Goal: Download file/media

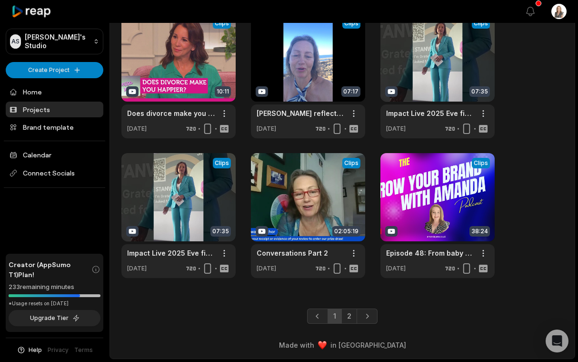
scroll to position [211, 0]
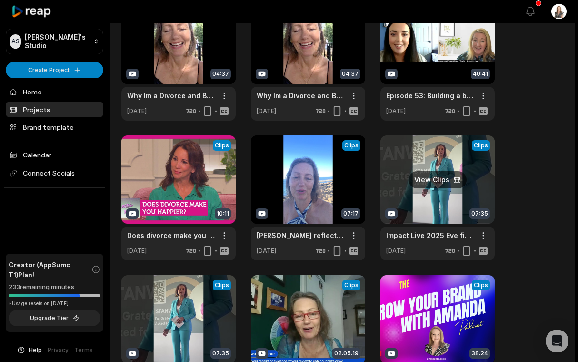
click at [431, 176] on link at bounding box center [438, 197] width 114 height 125
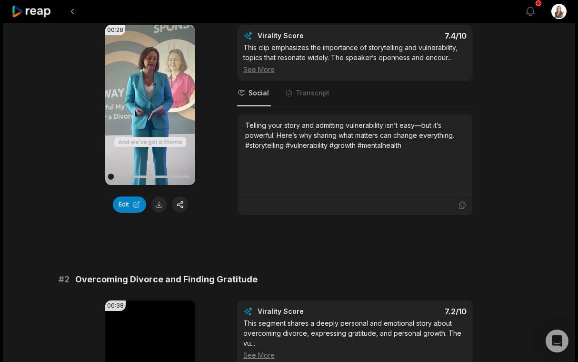
scroll to position [76, 0]
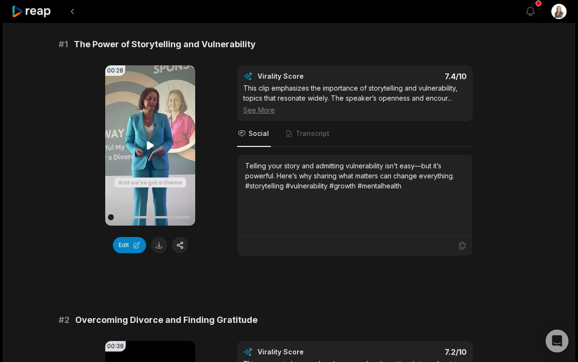
click at [150, 143] on icon at bounding box center [150, 145] width 7 height 8
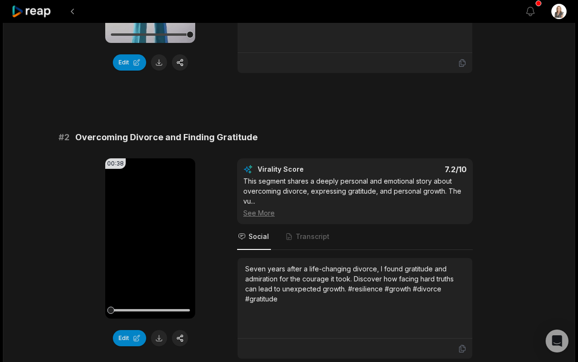
scroll to position [310, 0]
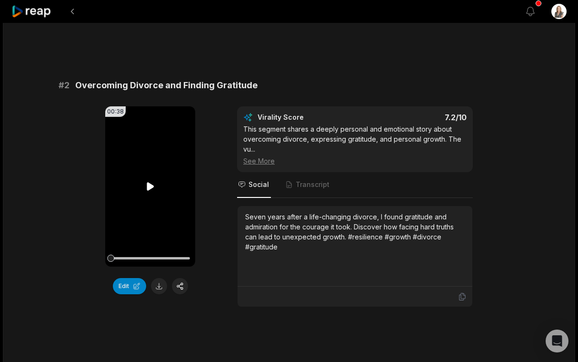
click at [151, 182] on icon at bounding box center [150, 186] width 11 height 11
click at [149, 186] on icon at bounding box center [151, 186] width 4 height 6
click at [149, 183] on icon at bounding box center [150, 186] width 7 height 8
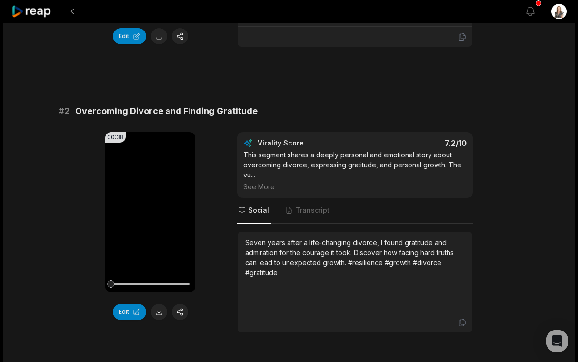
scroll to position [356, 0]
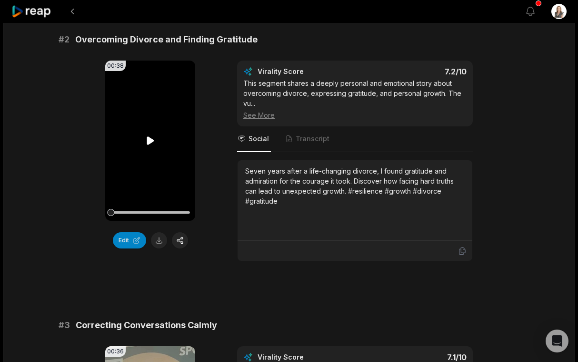
click at [149, 137] on icon at bounding box center [150, 140] width 11 height 11
click at [157, 238] on button at bounding box center [159, 240] width 16 height 16
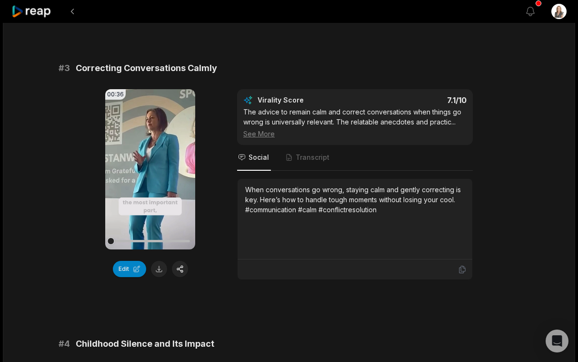
scroll to position [620, 0]
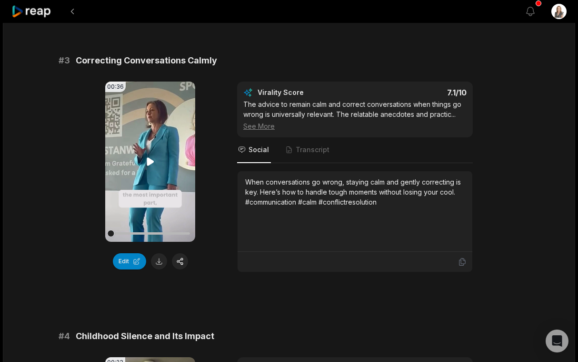
click at [155, 154] on video "Your browser does not support mp4 format." at bounding box center [150, 161] width 90 height 160
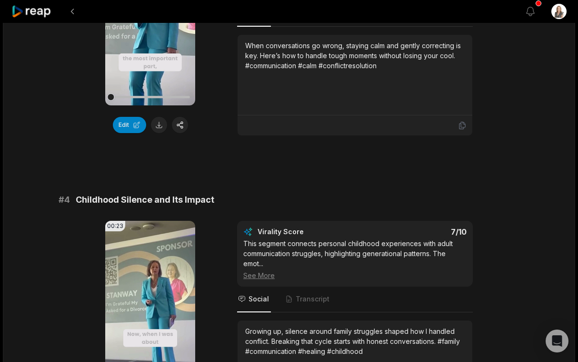
scroll to position [621, 0]
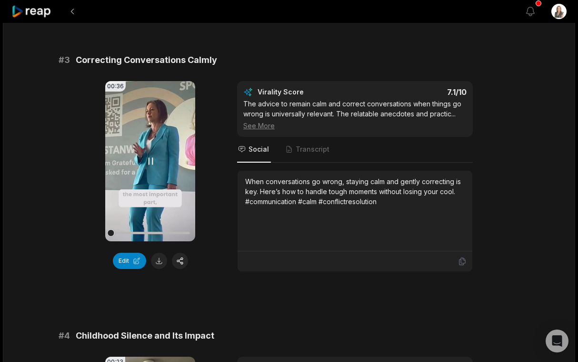
click at [152, 158] on icon at bounding box center [151, 161] width 4 height 6
click at [149, 158] on icon at bounding box center [150, 160] width 11 height 11
click at [155, 157] on icon at bounding box center [150, 160] width 11 height 11
click at [161, 256] on button at bounding box center [159, 260] width 16 height 16
click at [153, 159] on icon at bounding box center [150, 160] width 11 height 11
